Goal: Use online tool/utility: Utilize a website feature to perform a specific function

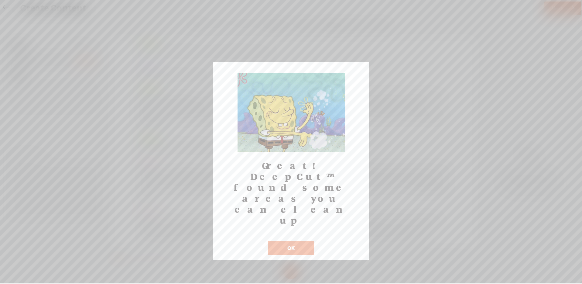
click at [277, 241] on button "OK" at bounding box center [291, 248] width 46 height 14
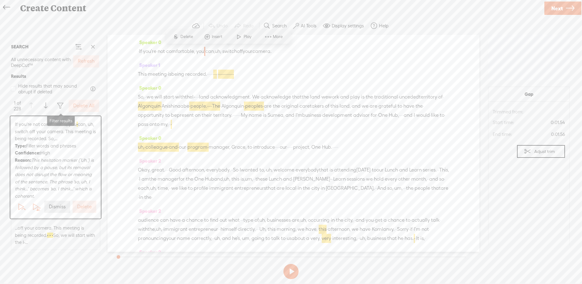
click at [63, 108] on span at bounding box center [59, 105] width 7 height 7
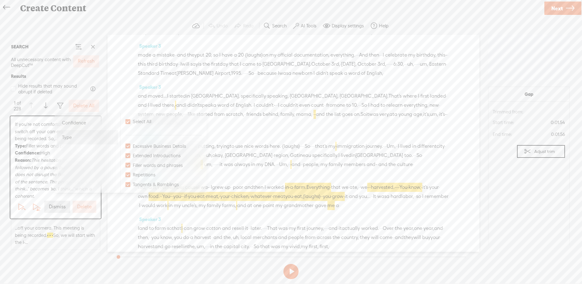
scroll to position [739, 0]
click at [81, 123] on span "Confidence" at bounding box center [74, 122] width 24 height 7
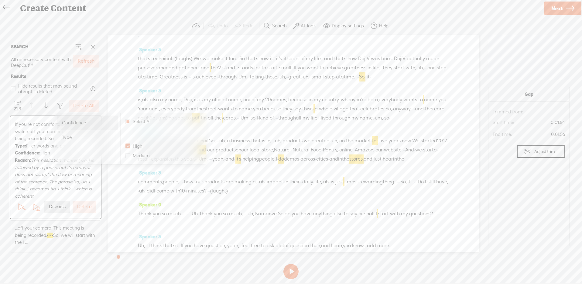
scroll to position [1269, 0]
click at [79, 138] on div "Type" at bounding box center [87, 137] width 61 height 15
checkbox input "true"
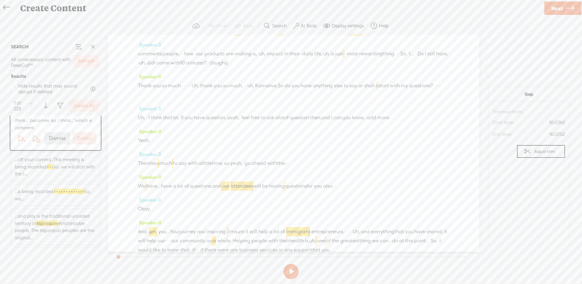
scroll to position [69, 0]
click at [57, 166] on span "...off your camera. This meeting is being recorded. · · · So, we will start wit…" at bounding box center [55, 166] width 81 height 22
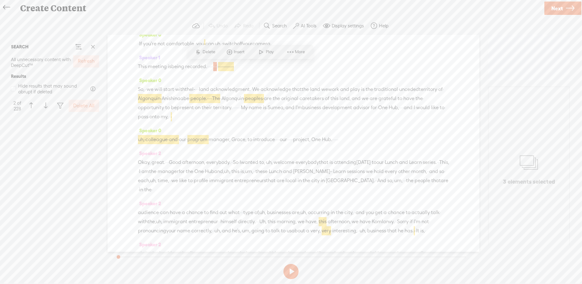
scroll to position [211, 0]
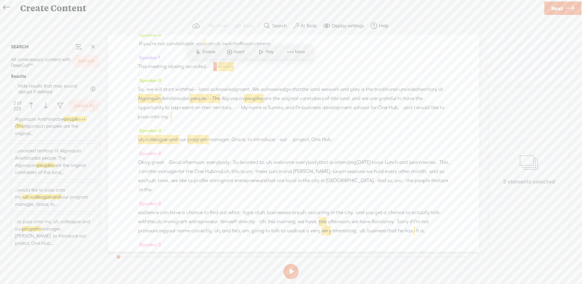
click at [57, 135] on span "...traditional unceded territory of Algonquin Anishinaabe · people. · · · · The…" at bounding box center [55, 122] width 81 height 29
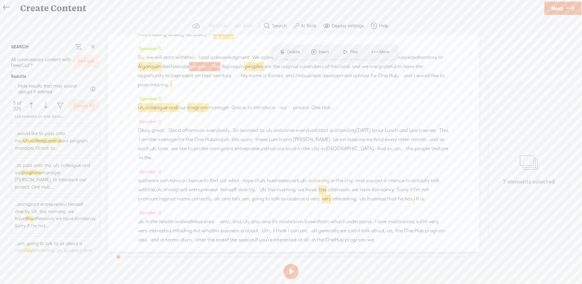
scroll to position [347, 0]
click at [62, 149] on span "...would like to pass onto my, · uh, · colleague · and · our program manager, G…" at bounding box center [55, 140] width 81 height 22
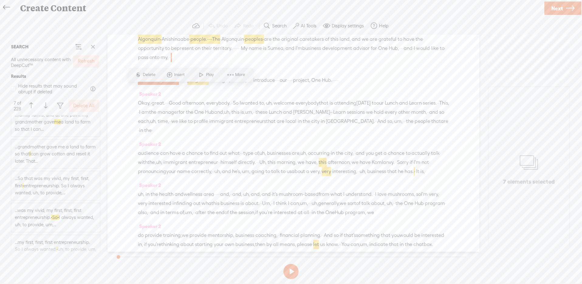
scroll to position [1867, 0]
click at [67, 212] on span "...was my vivid, my first, first, first entrepreneurship. · So · I always wante…" at bounding box center [55, 217] width 81 height 22
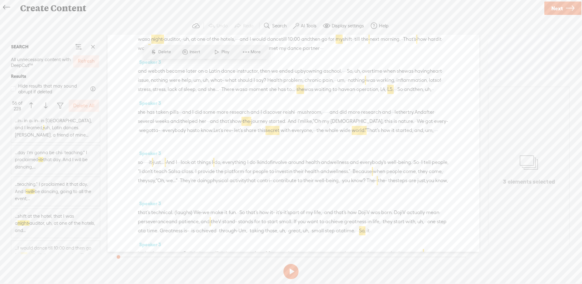
scroll to position [2245, 0]
click at [50, 180] on span "...teaching." I proclaimed it that day. And I · will · be dancing, going to all…" at bounding box center [55, 191] width 81 height 22
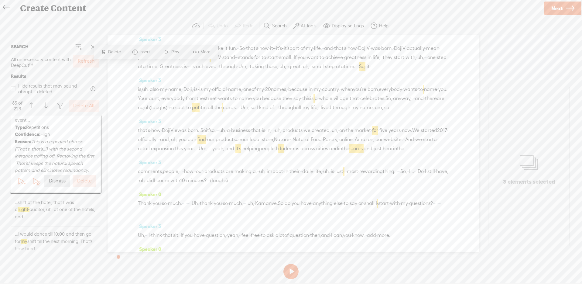
scroll to position [1279, 0]
click at [303, 24] on label "AI Tools" at bounding box center [309, 26] width 16 height 6
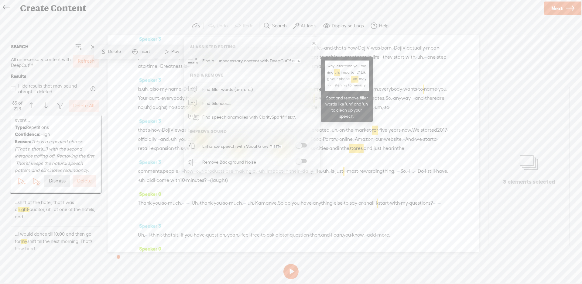
click at [280, 84] on link "Find filler words (um, uh...)" at bounding box center [252, 89] width 130 height 14
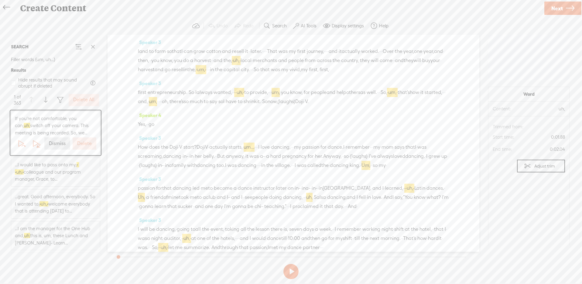
scroll to position [916, 0]
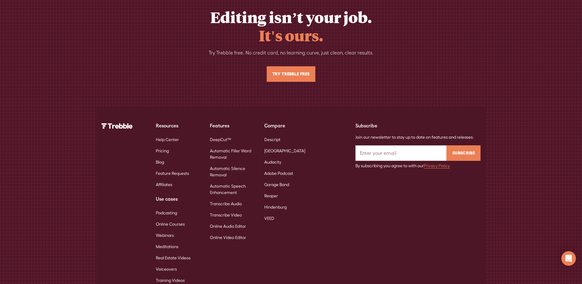
scroll to position [2919, 0]
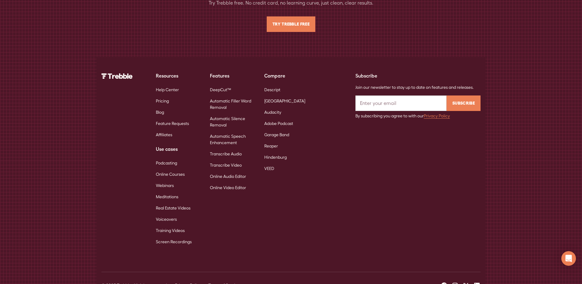
click at [213, 84] on link "DeepCut™" at bounding box center [220, 89] width 21 height 11
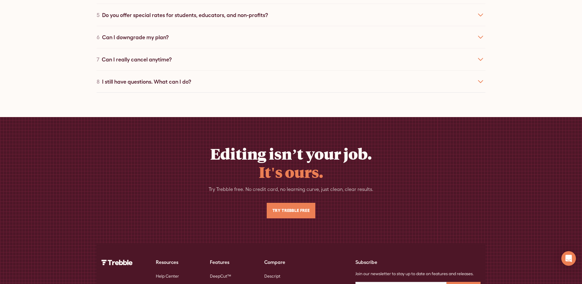
scroll to position [4125, 0]
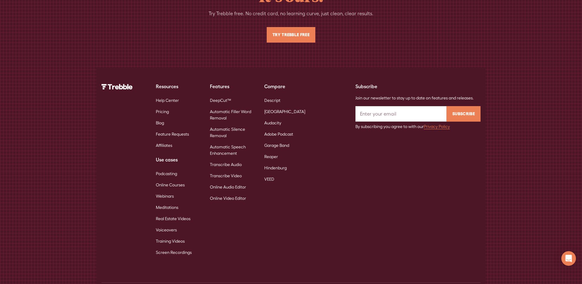
click at [108, 84] on img at bounding box center [116, 86] width 31 height 5
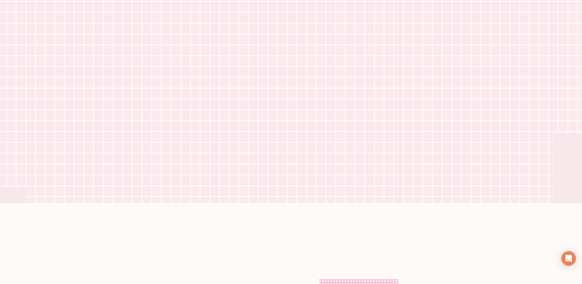
scroll to position [0, 0]
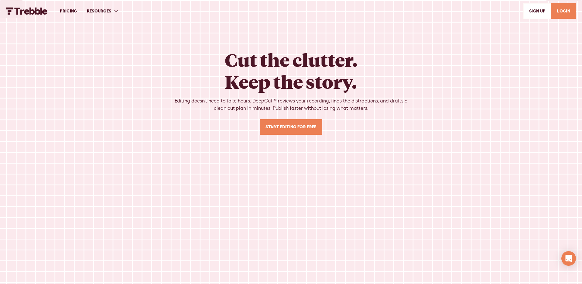
click at [26, 12] on img "home" at bounding box center [27, 10] width 42 height 7
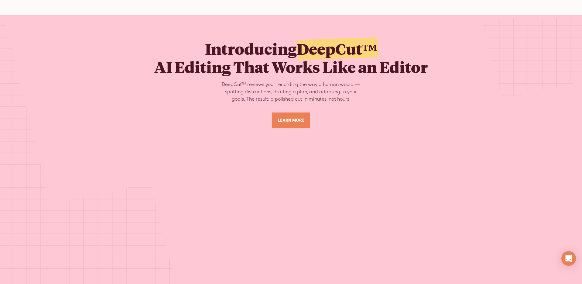
scroll to position [2483, 0]
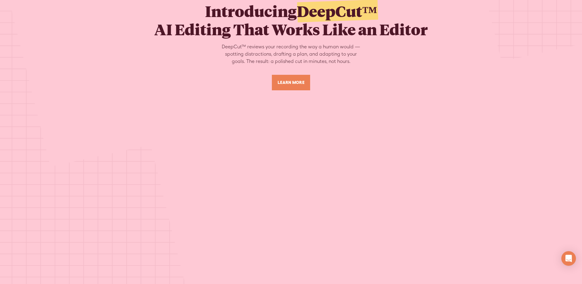
click at [300, 75] on link "LEARN MORE" at bounding box center [291, 82] width 38 height 15
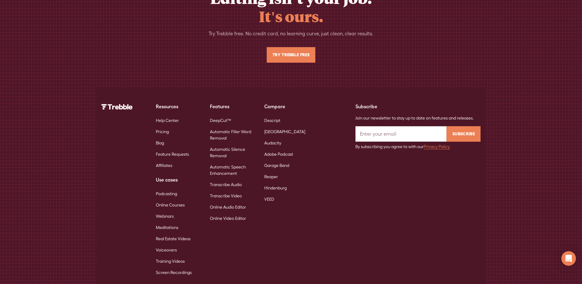
scroll to position [4125, 0]
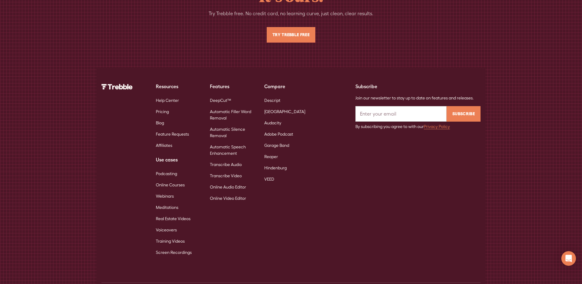
click at [224, 106] on link "Automatic Filler Word Removal" at bounding box center [232, 115] width 45 height 18
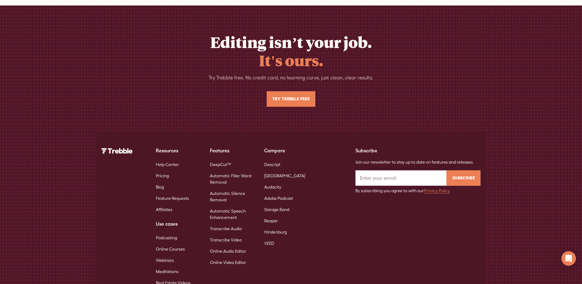
scroll to position [2344, 0]
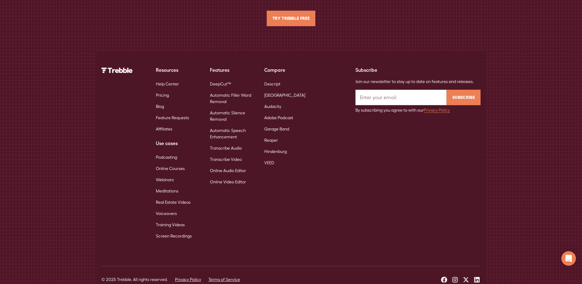
click at [224, 107] on link "Automatic Silence Removal" at bounding box center [232, 116] width 45 height 18
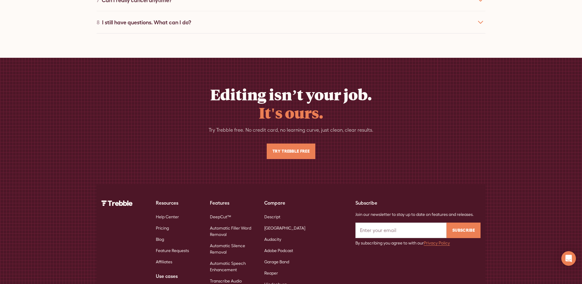
scroll to position [2335, 0]
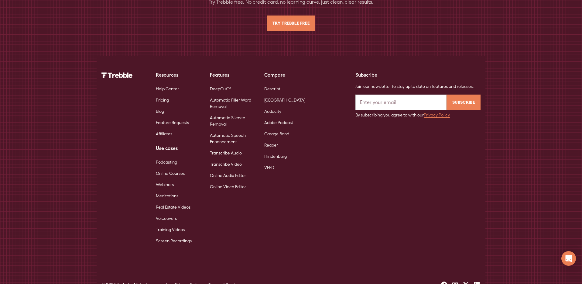
click at [224, 130] on link "Automatic Speech Enhancement" at bounding box center [232, 139] width 45 height 18
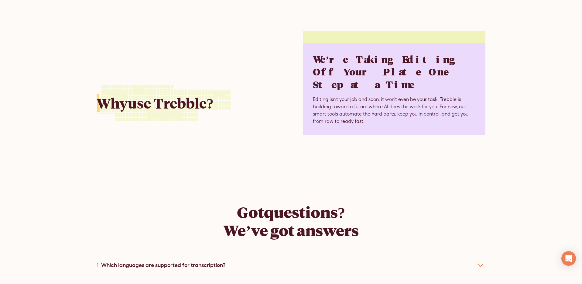
scroll to position [2344, 0]
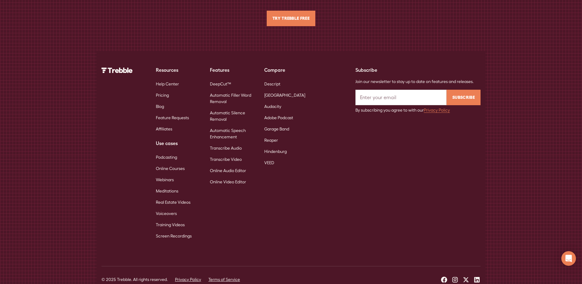
click at [227, 142] on link "Transcribe Audio" at bounding box center [226, 147] width 32 height 11
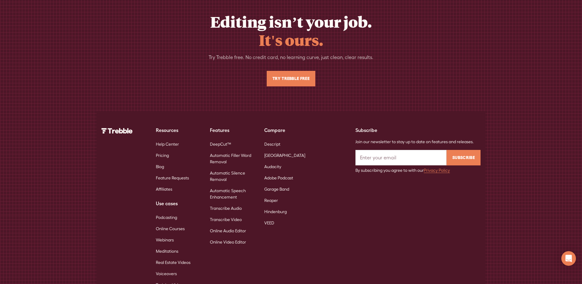
scroll to position [2679, 0]
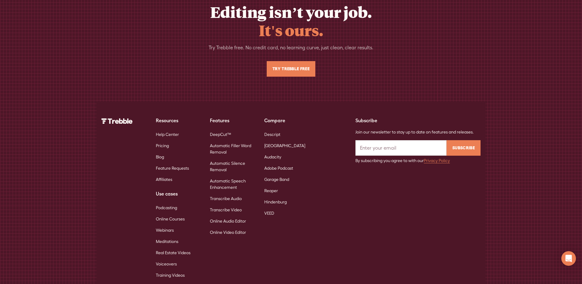
click at [231, 204] on link "Transcribe Video" at bounding box center [226, 209] width 32 height 11
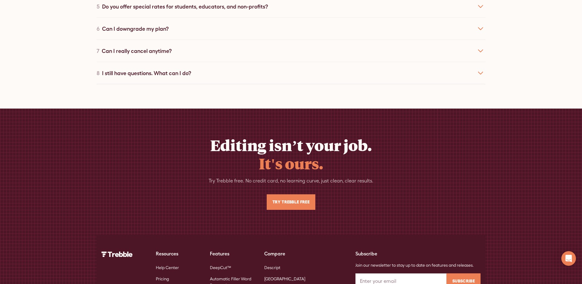
scroll to position [2679, 0]
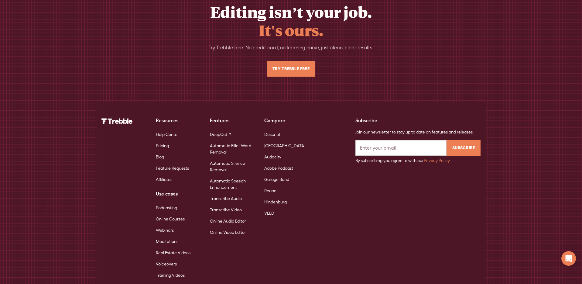
click at [226, 215] on link "Online Audio Editor" at bounding box center [228, 220] width 36 height 11
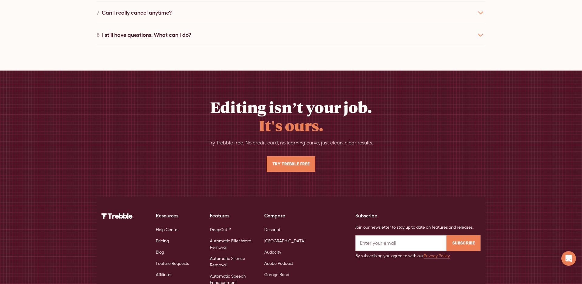
scroll to position [2717, 0]
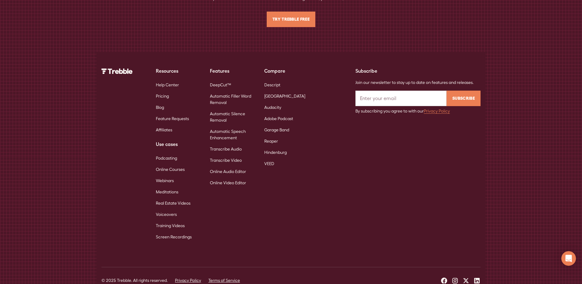
click at [226, 177] on link "Online Video Editor" at bounding box center [228, 182] width 36 height 11
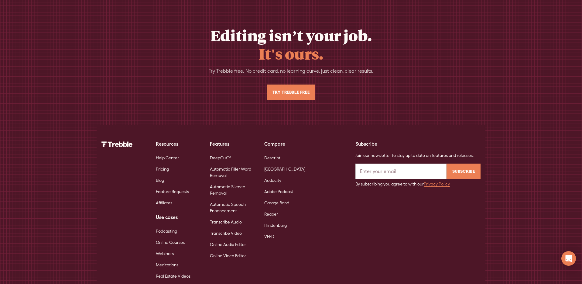
scroll to position [2722, 0]
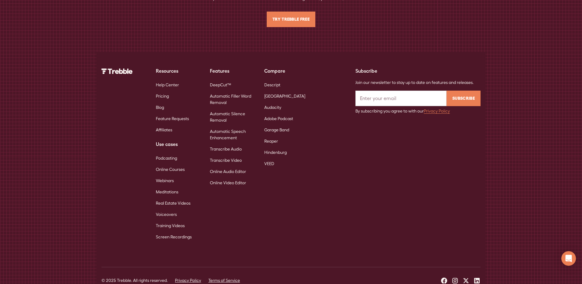
click at [174, 231] on link "Screen Recordings" at bounding box center [174, 236] width 36 height 11
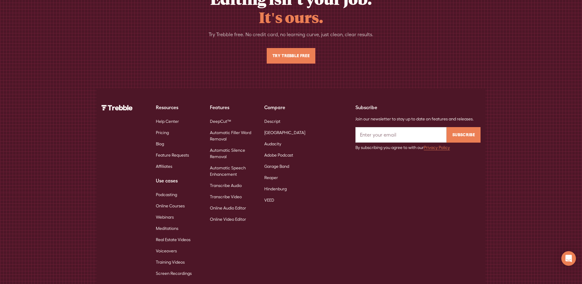
scroll to position [2129, 0]
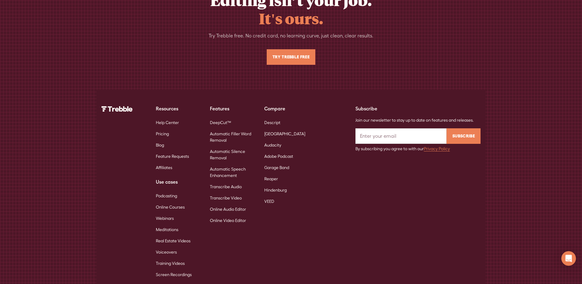
click at [169, 258] on link "Training Videos" at bounding box center [170, 263] width 29 height 11
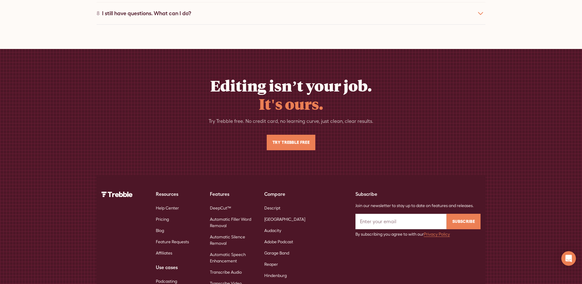
scroll to position [2124, 0]
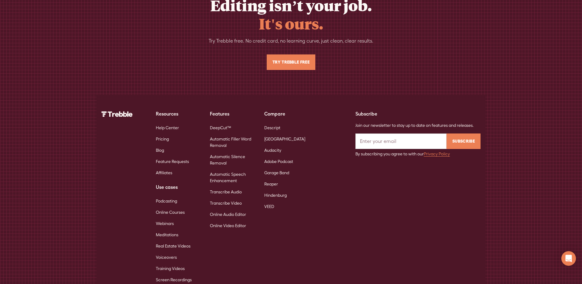
click at [165, 251] on link "Voiceovers" at bounding box center [166, 256] width 21 height 11
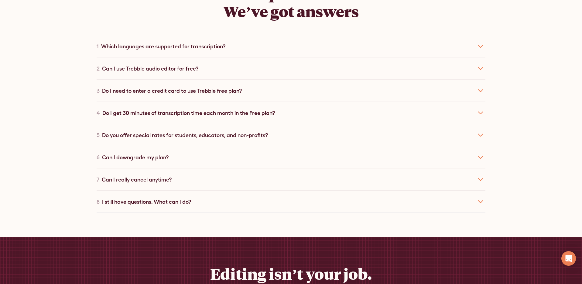
scroll to position [2146, 0]
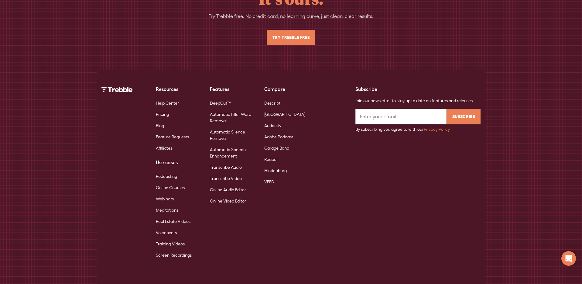
click at [166, 216] on link "Real Estate Videos" at bounding box center [173, 221] width 35 height 11
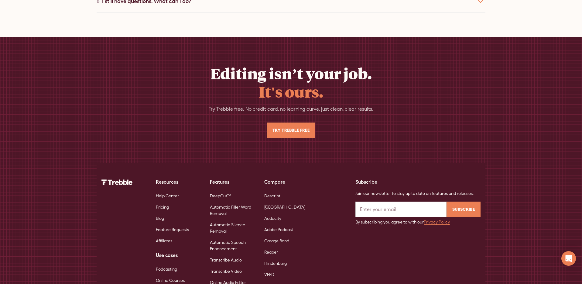
scroll to position [2120, 0]
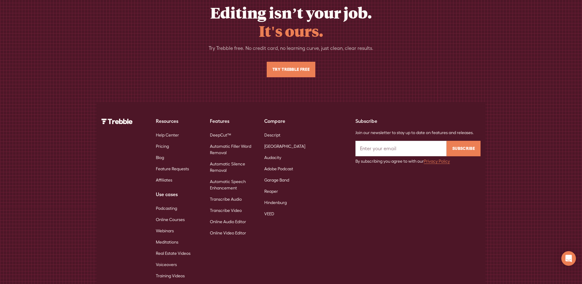
click at [171, 259] on link "Voiceovers" at bounding box center [166, 264] width 21 height 11
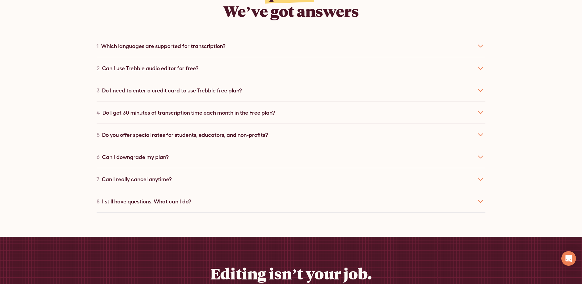
scroll to position [2146, 0]
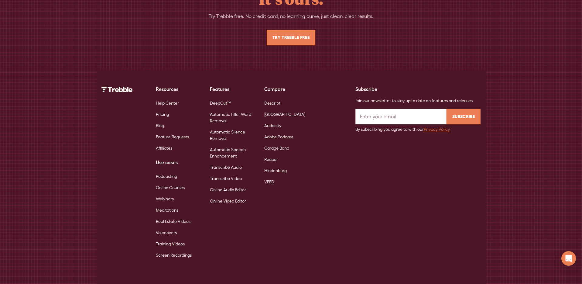
click at [172, 249] on link "Screen Recordings" at bounding box center [174, 254] width 36 height 11
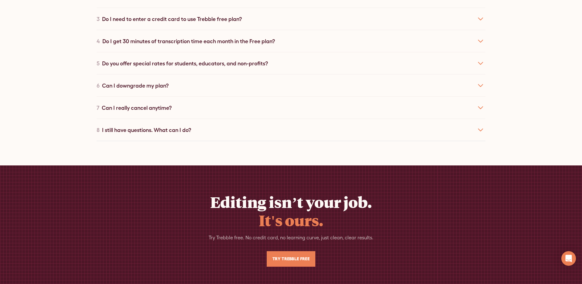
scroll to position [2131, 0]
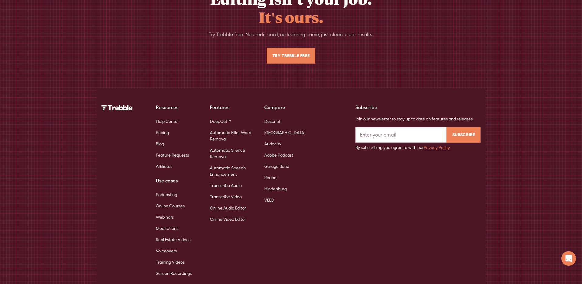
click at [170, 234] on link "Real Estate Videos" at bounding box center [173, 239] width 35 height 11
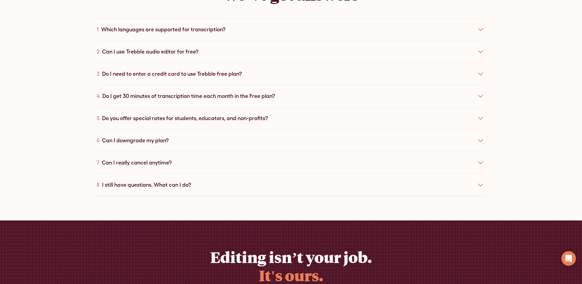
scroll to position [2120, 0]
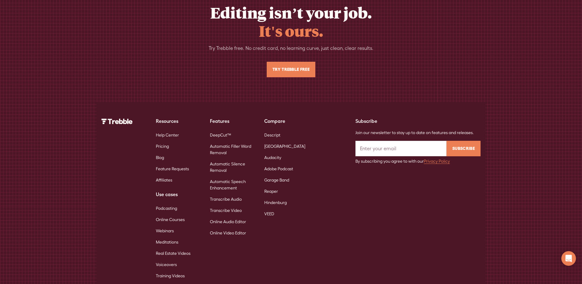
click at [164, 225] on link "Webinars" at bounding box center [165, 230] width 18 height 11
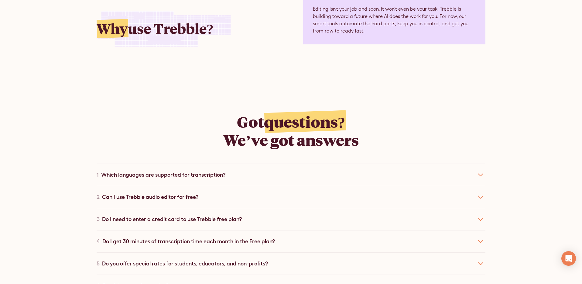
scroll to position [2156, 0]
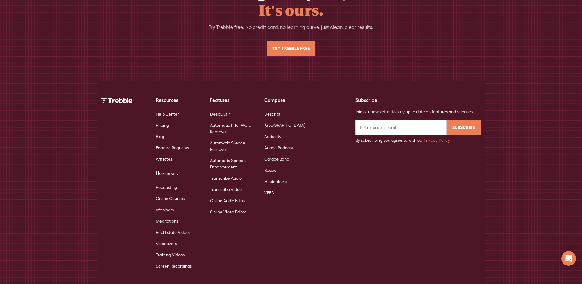
click at [161, 193] on link "Online Courses" at bounding box center [170, 198] width 29 height 11
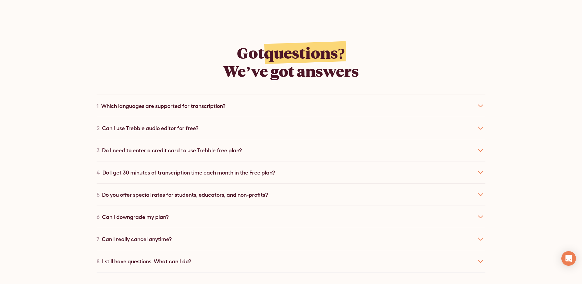
scroll to position [2106, 0]
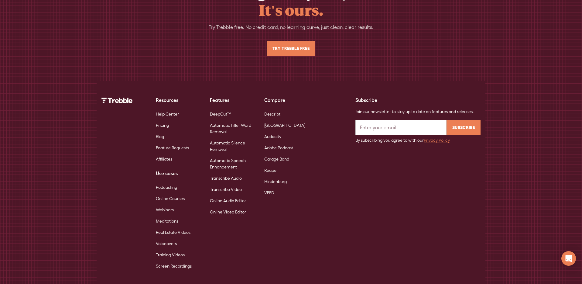
click at [284, 153] on link "Garage Band" at bounding box center [276, 158] width 25 height 11
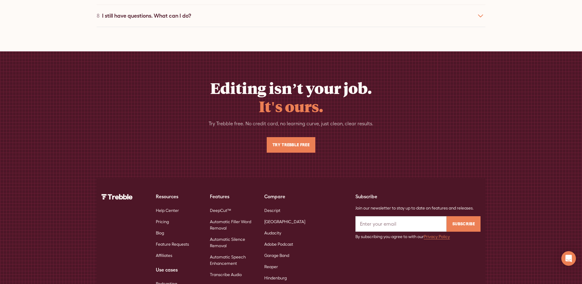
scroll to position [2946, 0]
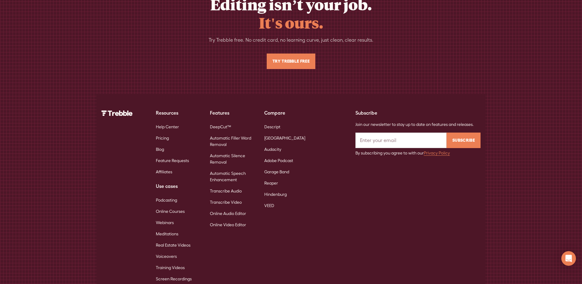
scroll to position [3939, 0]
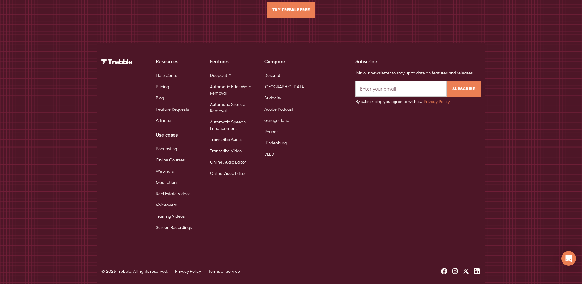
click at [225, 103] on link "Automatic Silence Removal" at bounding box center [232, 108] width 45 height 18
